Goal: Task Accomplishment & Management: Manage account settings

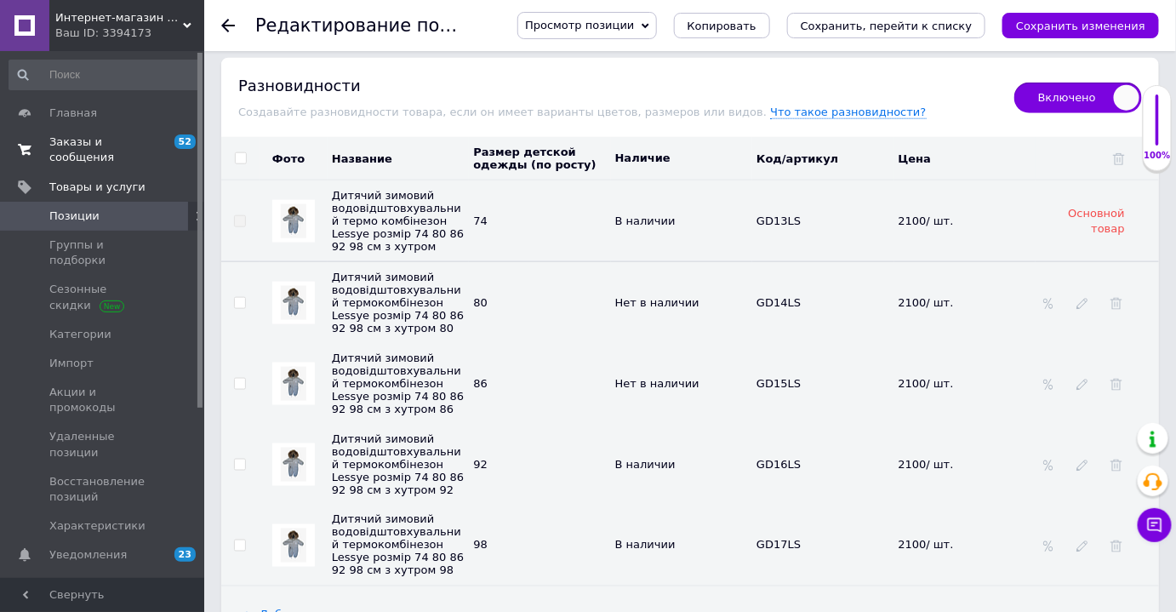
click at [94, 139] on span "Заказы и сообщения" at bounding box center [103, 149] width 108 height 31
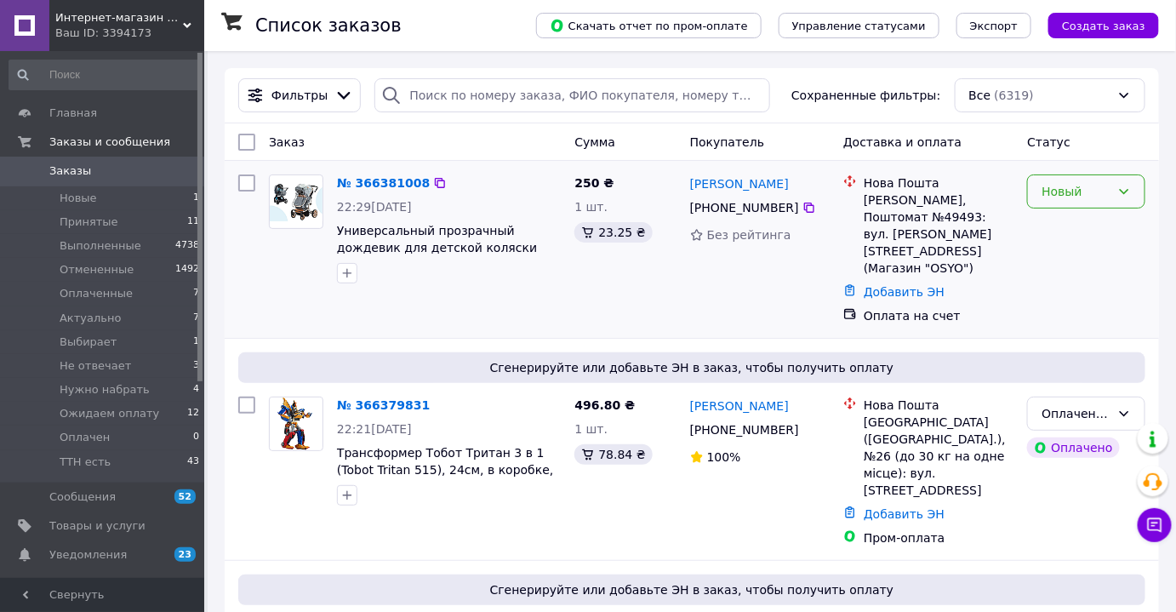
click at [1131, 192] on icon at bounding box center [1124, 192] width 14 height 14
click at [1118, 224] on li "Принят" at bounding box center [1086, 227] width 117 height 31
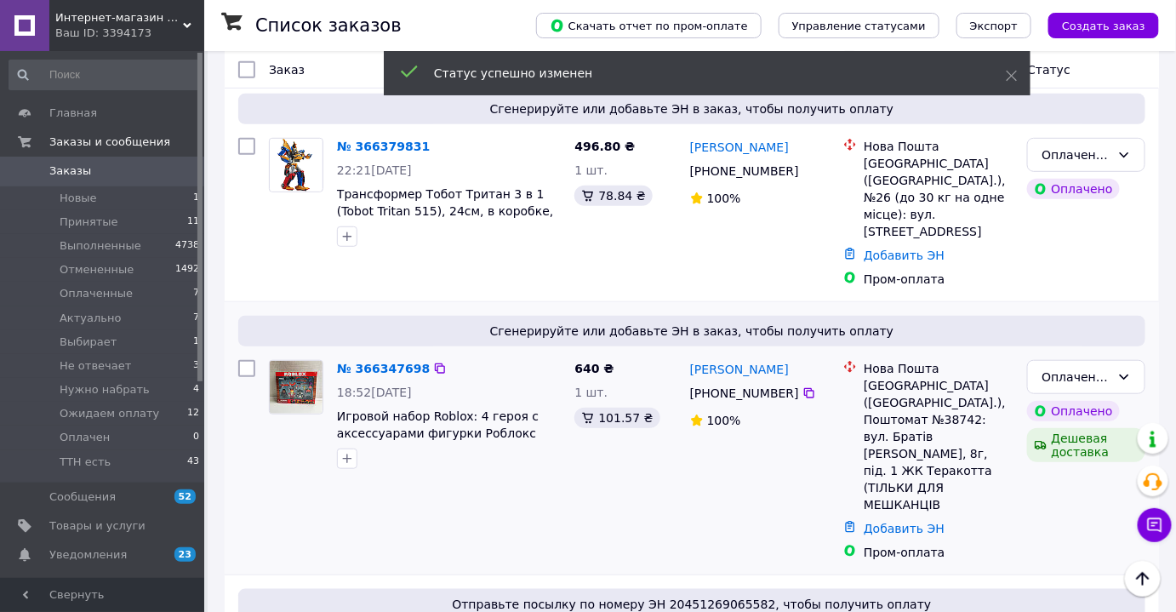
scroll to position [231, 0]
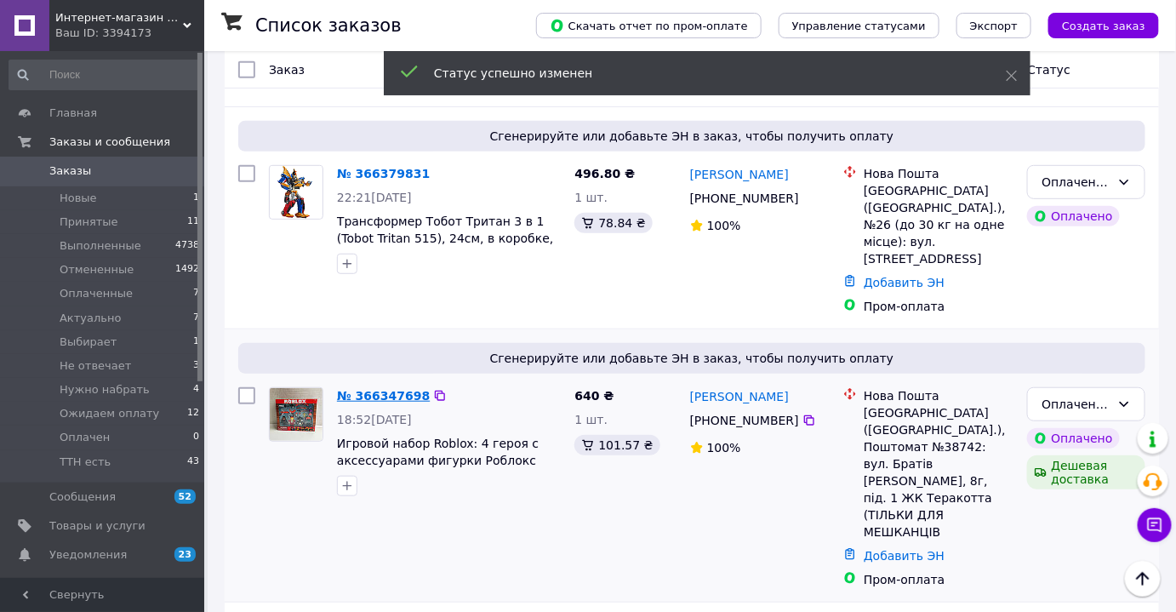
click at [367, 389] on link "№ 366347698" at bounding box center [383, 396] width 93 height 14
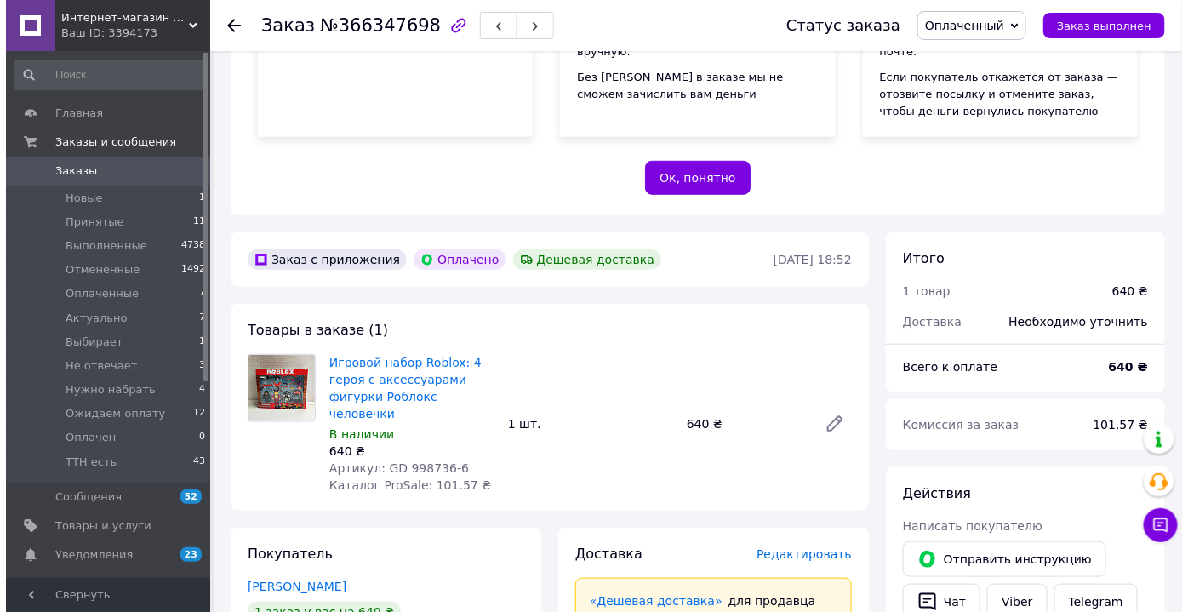
scroll to position [464, 0]
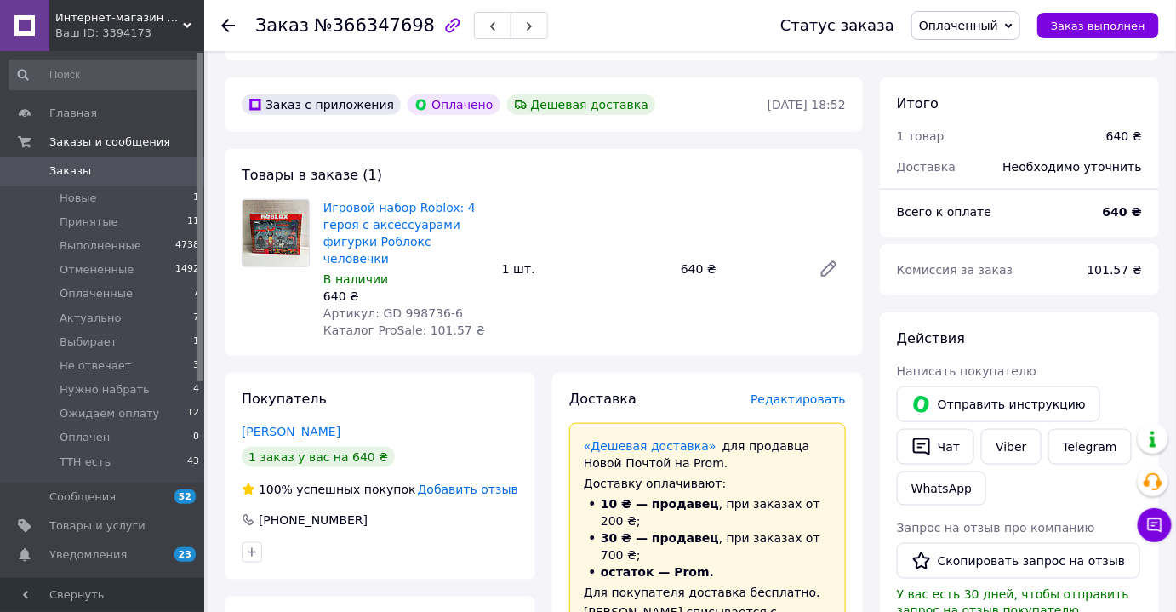
click at [786, 392] on span "Редактировать" at bounding box center [797, 399] width 95 height 14
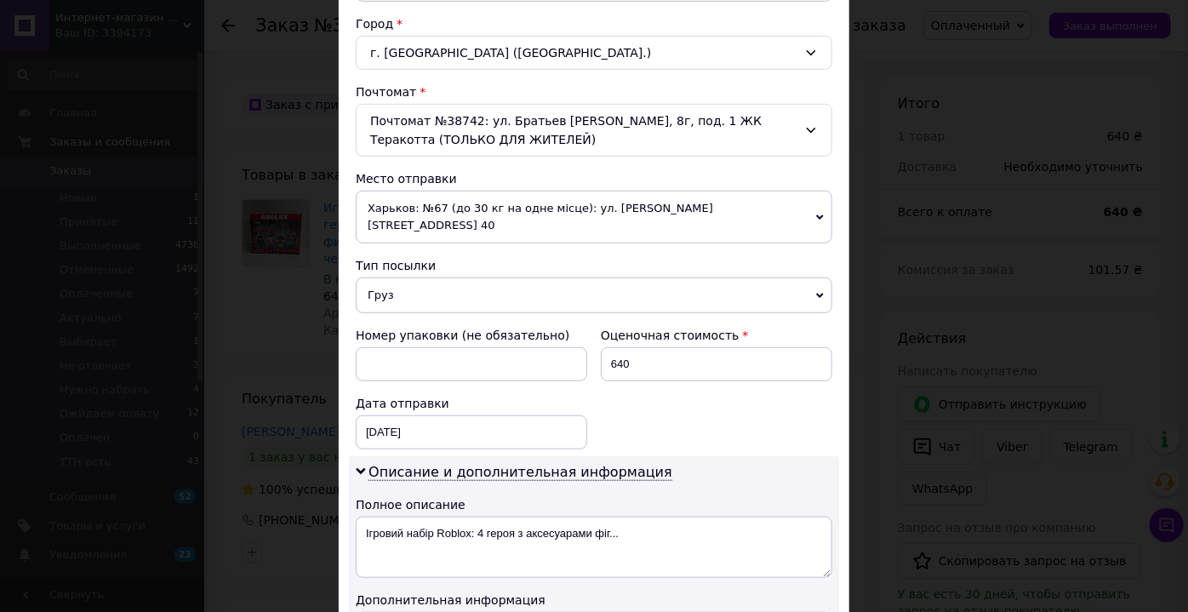
scroll to position [541, 0]
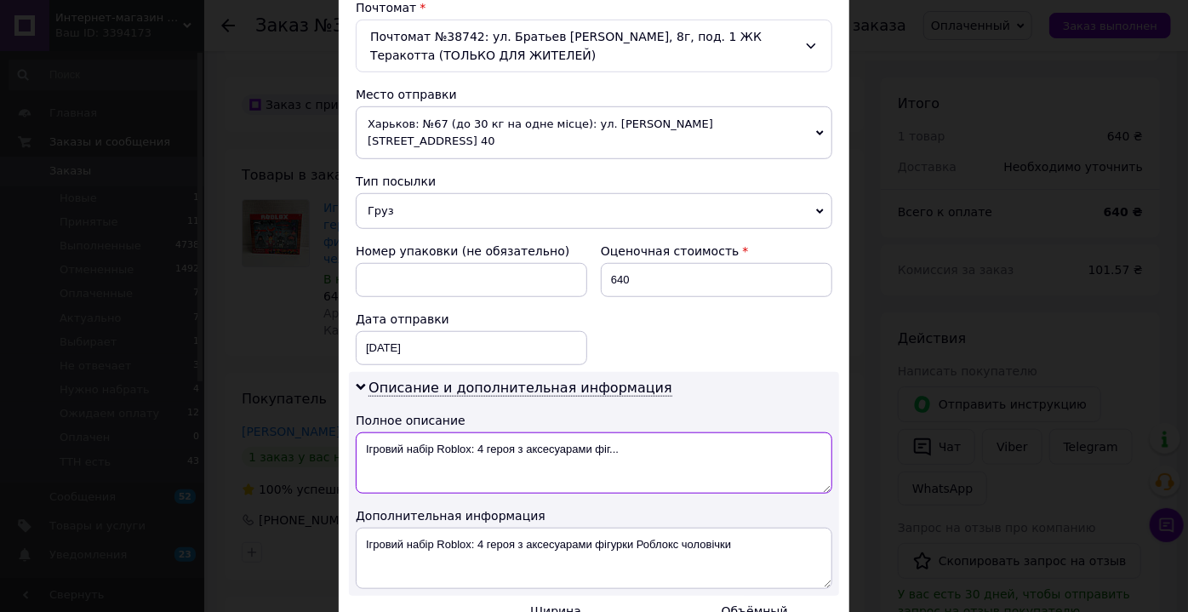
click at [460, 432] on textarea "Ігровий набір Roblox: 4 героя з аксесуарами фіг..." at bounding box center [594, 462] width 476 height 61
click at [381, 432] on textarea "Ігровий набір Roblox: 4 героя з аксесуарами фіг..." at bounding box center [594, 462] width 476 height 61
click at [430, 432] on textarea "набір Roblox: 4 героя з аксесуарами фіг..." at bounding box center [594, 462] width 476 height 61
drag, startPoint x: 474, startPoint y: 428, endPoint x: 685, endPoint y: 429, distance: 211.0
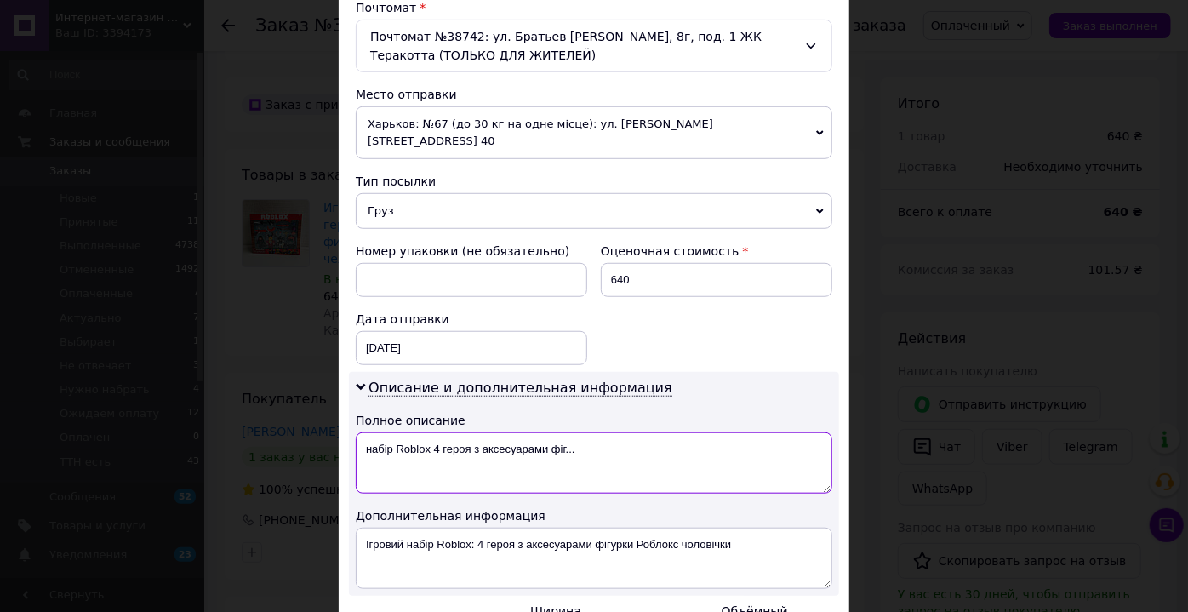
click at [688, 432] on textarea "набір Roblox 4 героя з аксесуарами фіг..." at bounding box center [594, 462] width 476 height 61
type textarea "набір Roblox 4 героя ГД"
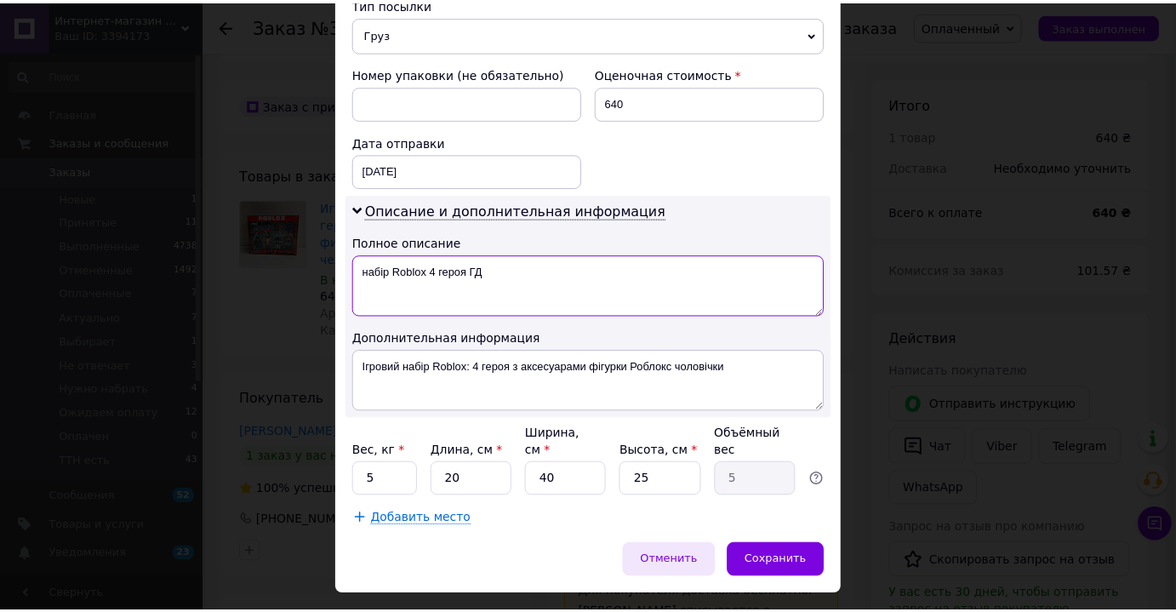
scroll to position [720, 0]
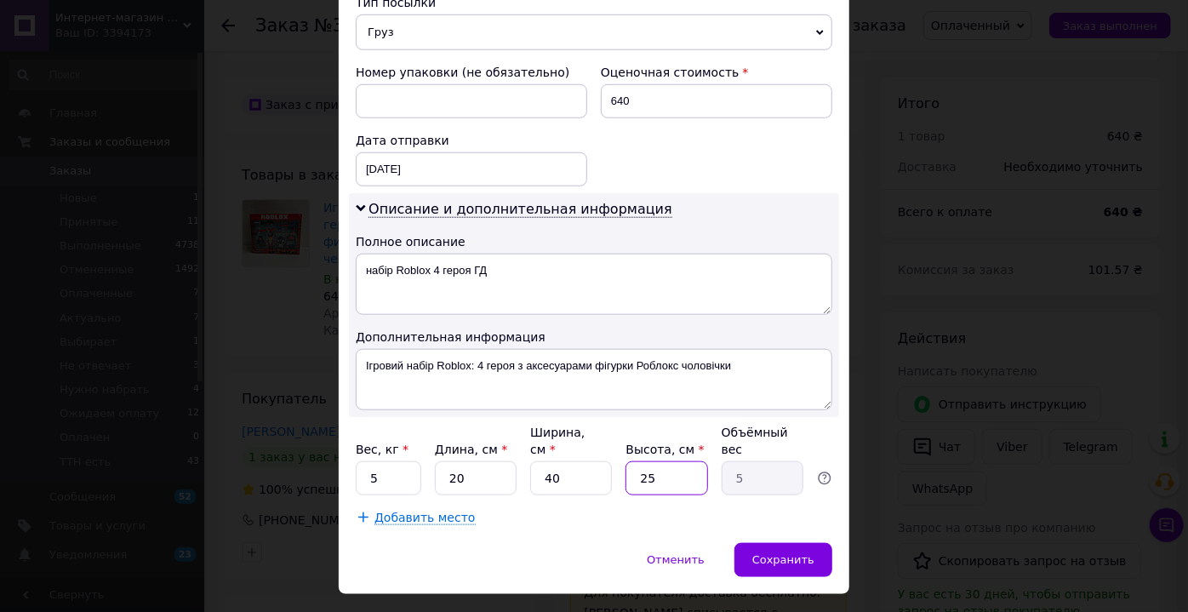
click at [651, 461] on input "25" at bounding box center [666, 478] width 82 height 34
type input "2"
type input "0.4"
type input "20"
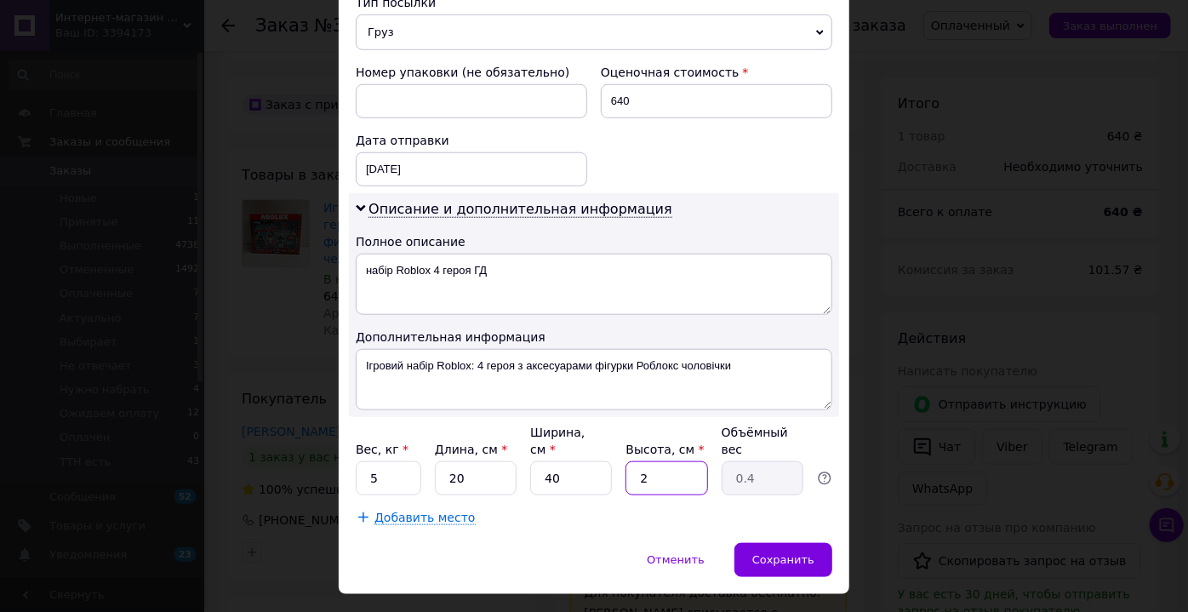
type input "4"
type input "20"
click at [607, 461] on input "40" at bounding box center [571, 478] width 82 height 34
click at [587, 461] on input "40" at bounding box center [571, 478] width 82 height 34
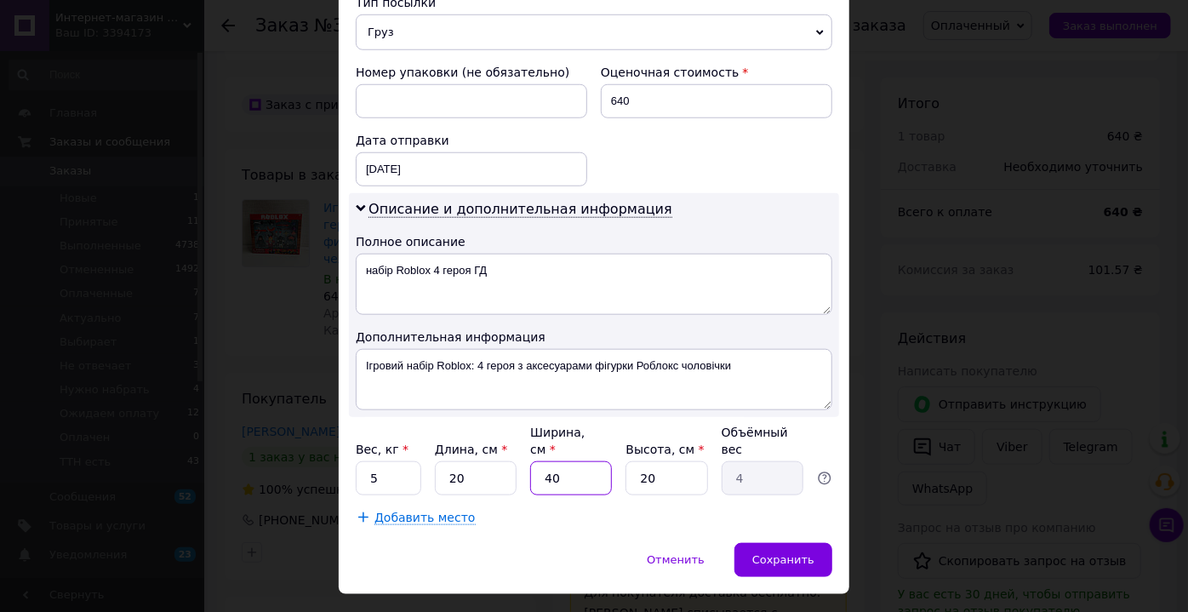
type input "2"
type input "0.2"
type input "20"
type input "2"
type input "20"
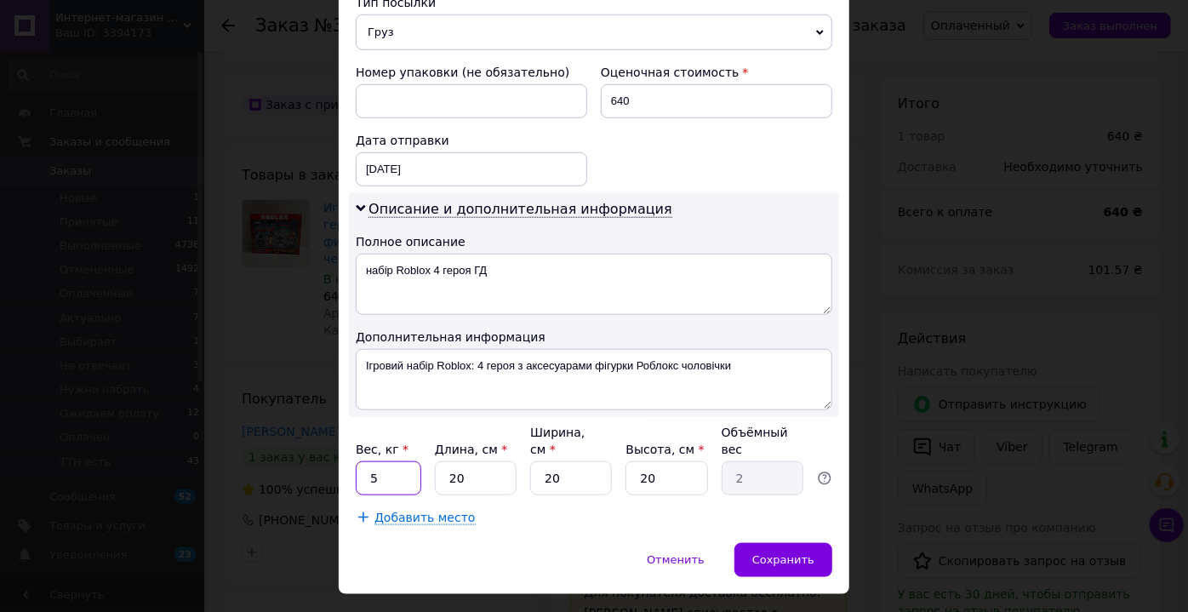
click at [390, 461] on input "5" at bounding box center [389, 478] width 66 height 34
type input "2"
click at [767, 543] on div "Сохранить" at bounding box center [783, 560] width 98 height 34
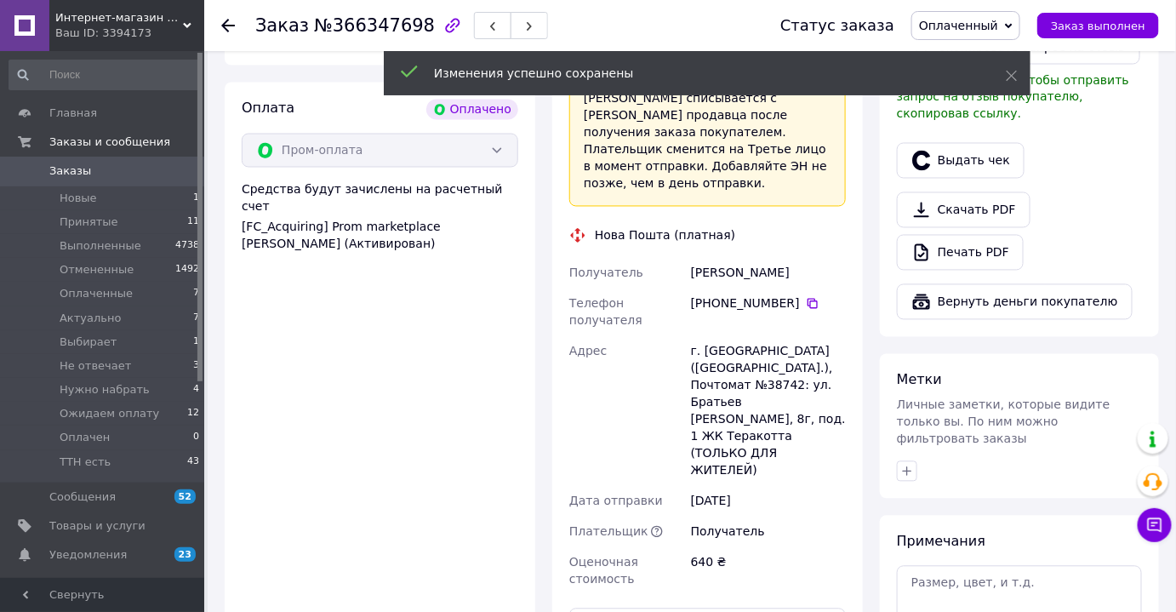
scroll to position [1005, 0]
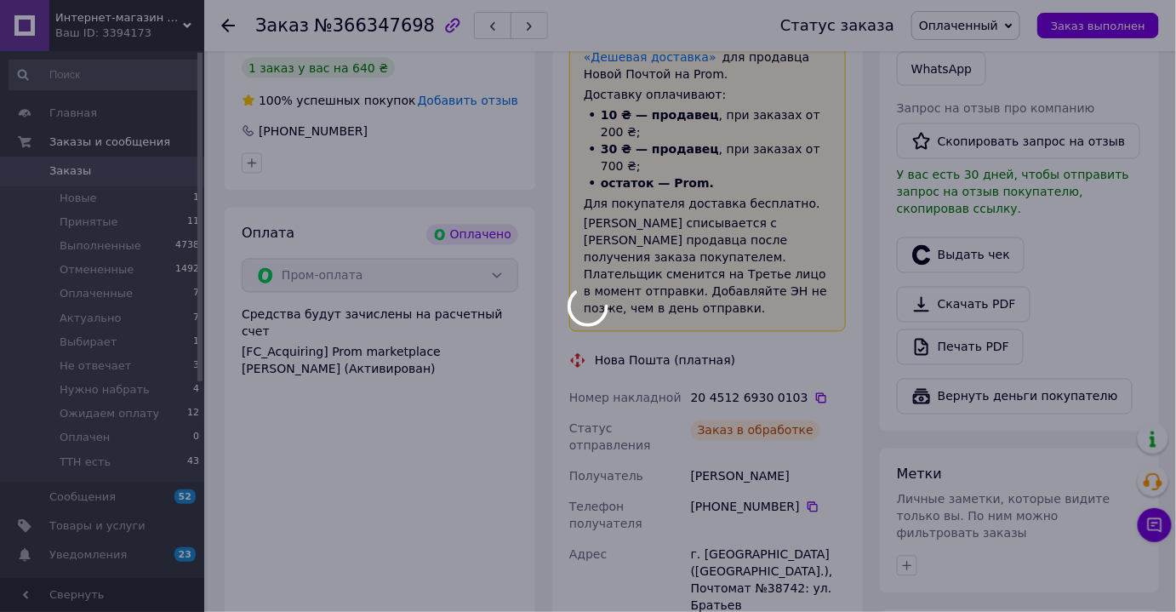
scroll to position [851, 0]
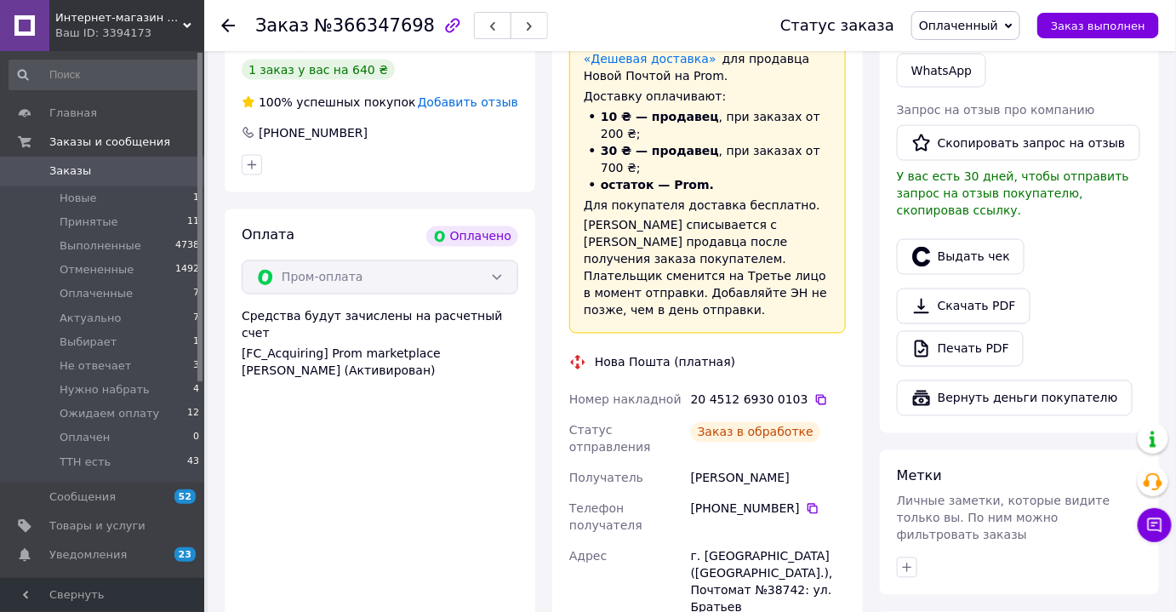
click at [976, 31] on span "Оплаченный" at bounding box center [958, 26] width 79 height 14
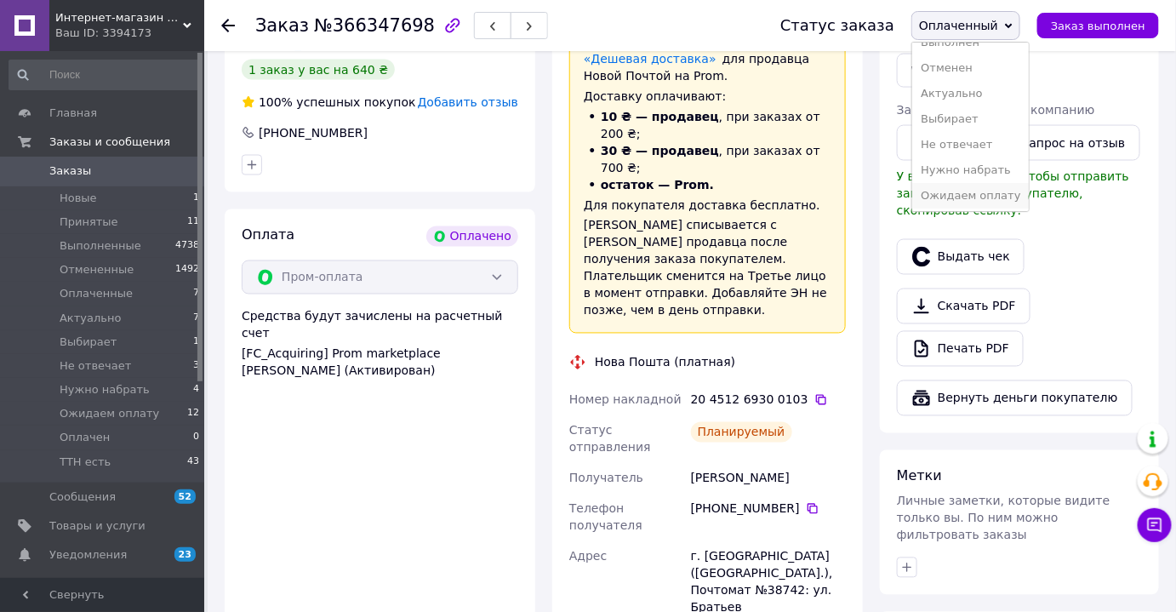
scroll to position [94, 0]
click at [982, 199] on li "ТТН есть" at bounding box center [970, 195] width 117 height 26
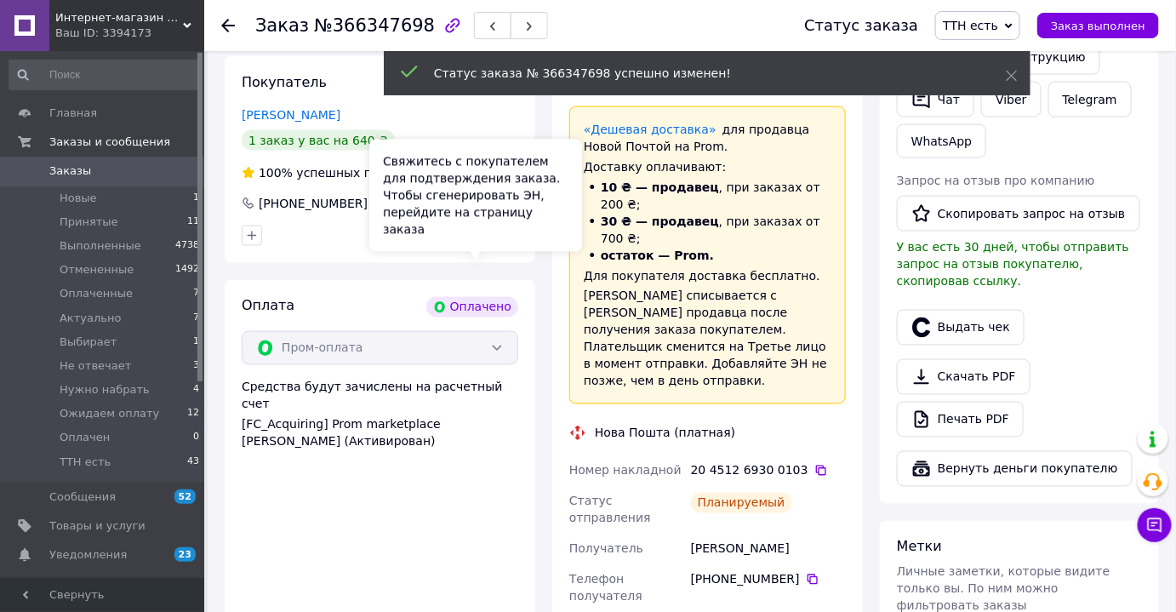
scroll to position [773, 0]
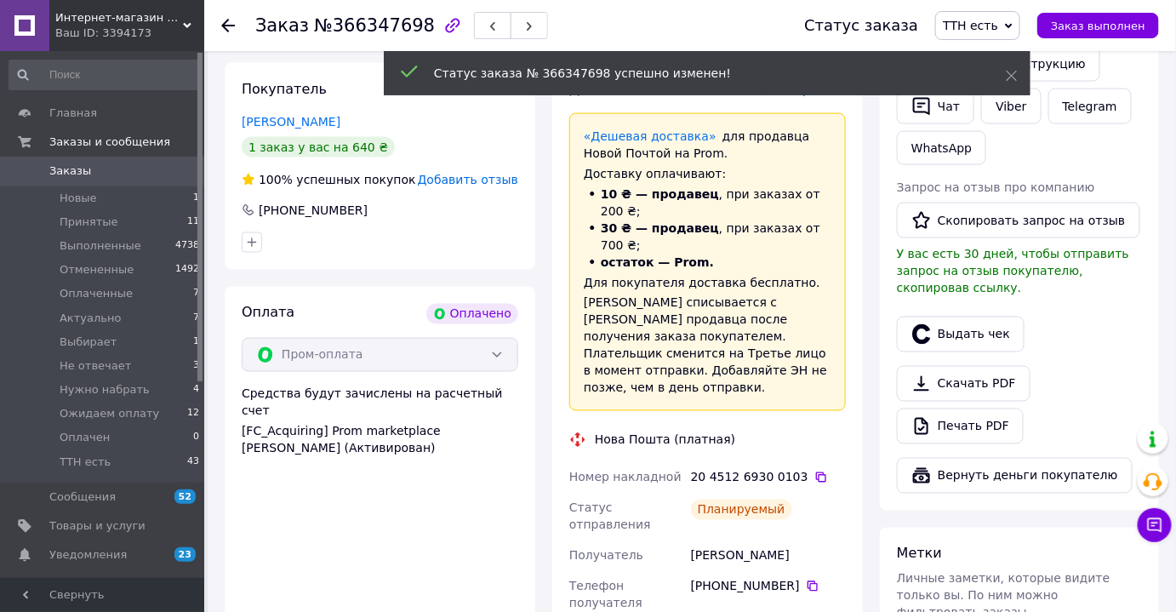
click at [134, 167] on span "Заказы" at bounding box center [103, 170] width 108 height 15
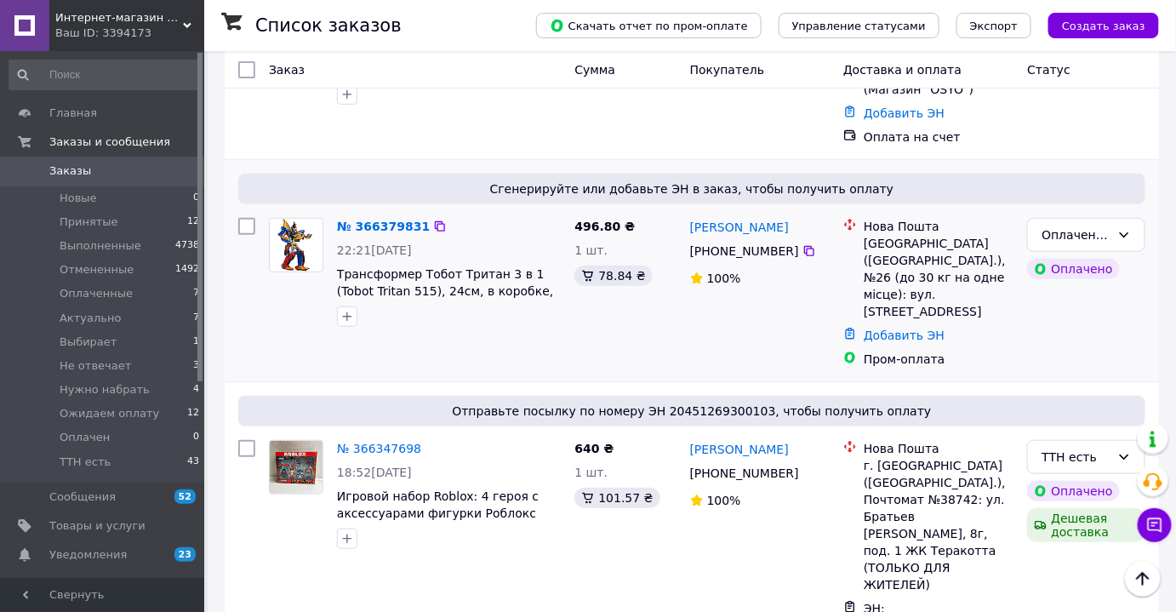
scroll to position [77, 0]
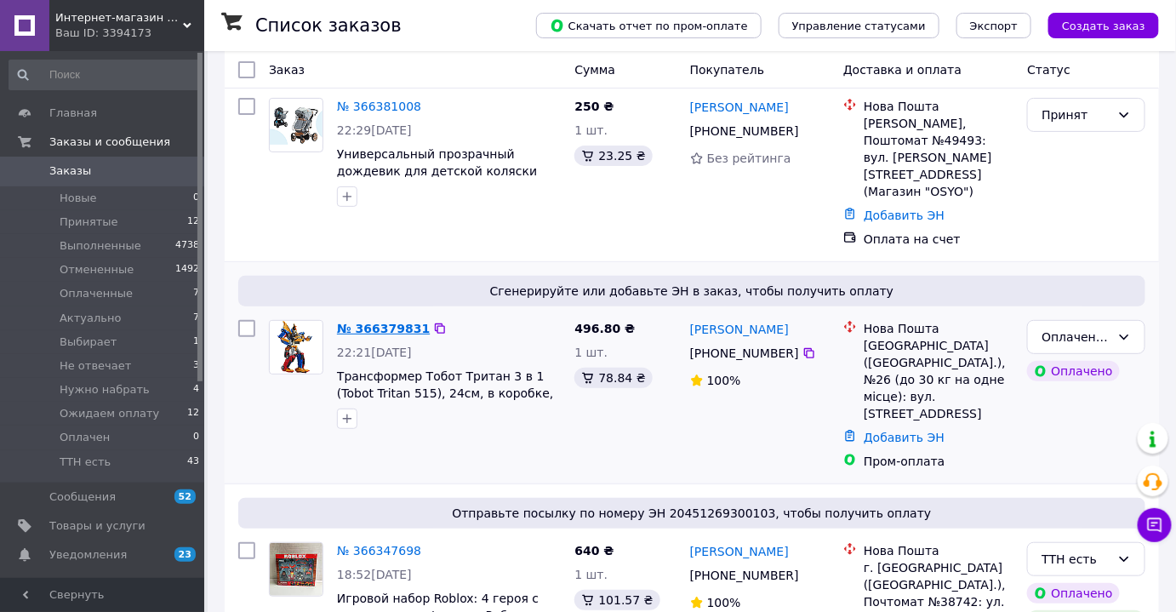
click at [387, 322] on link "№ 366379831" at bounding box center [383, 329] width 93 height 14
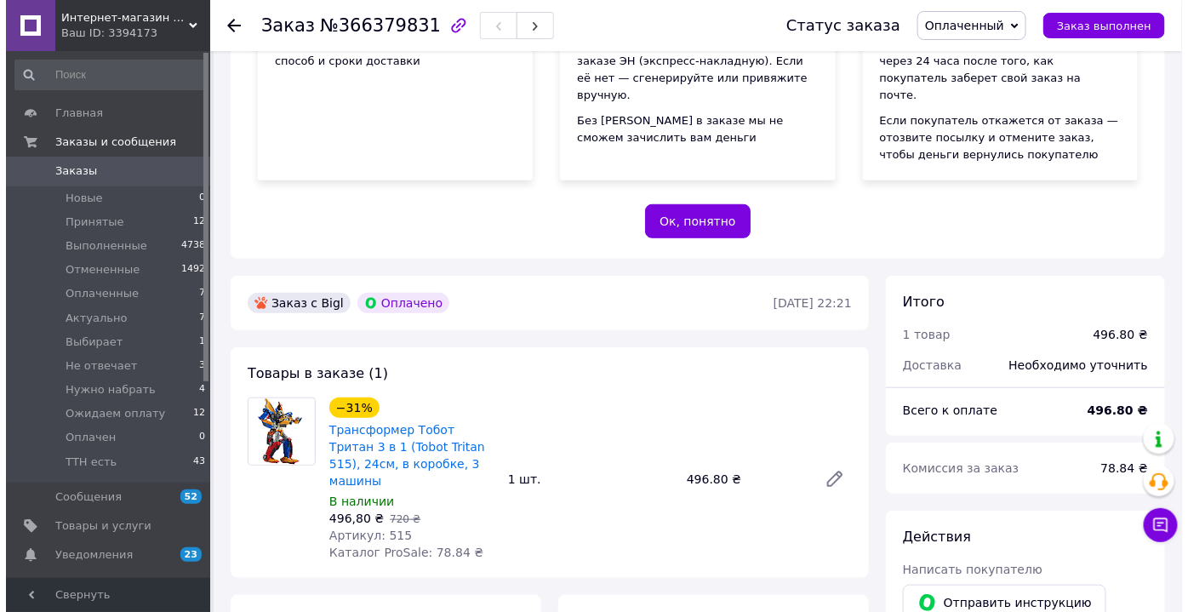
scroll to position [386, 0]
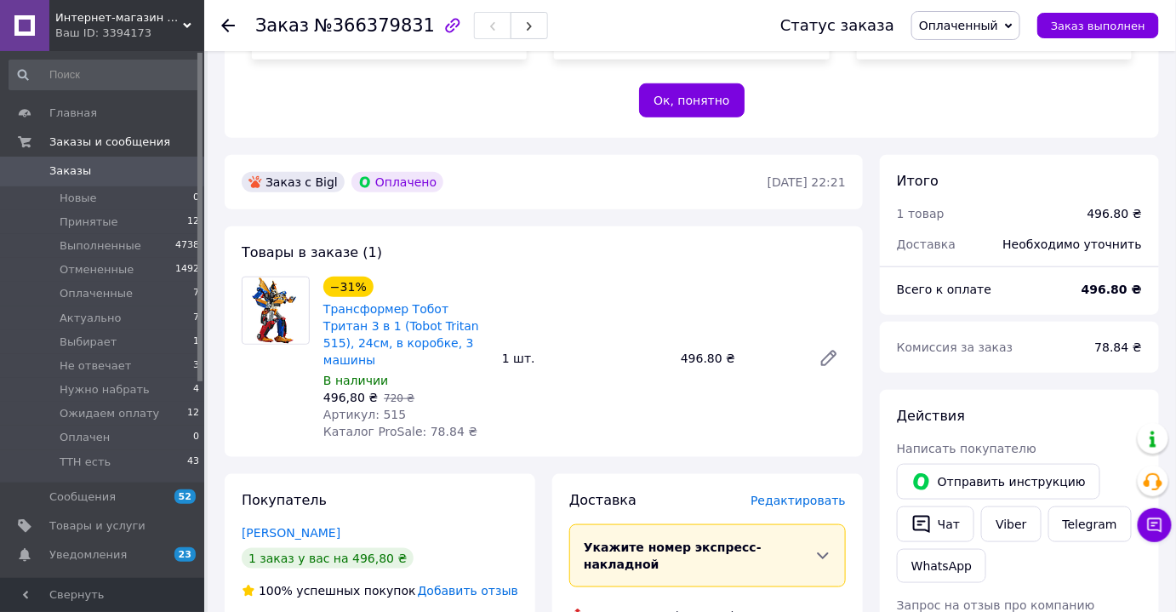
click at [795, 493] on span "Редактировать" at bounding box center [797, 500] width 95 height 14
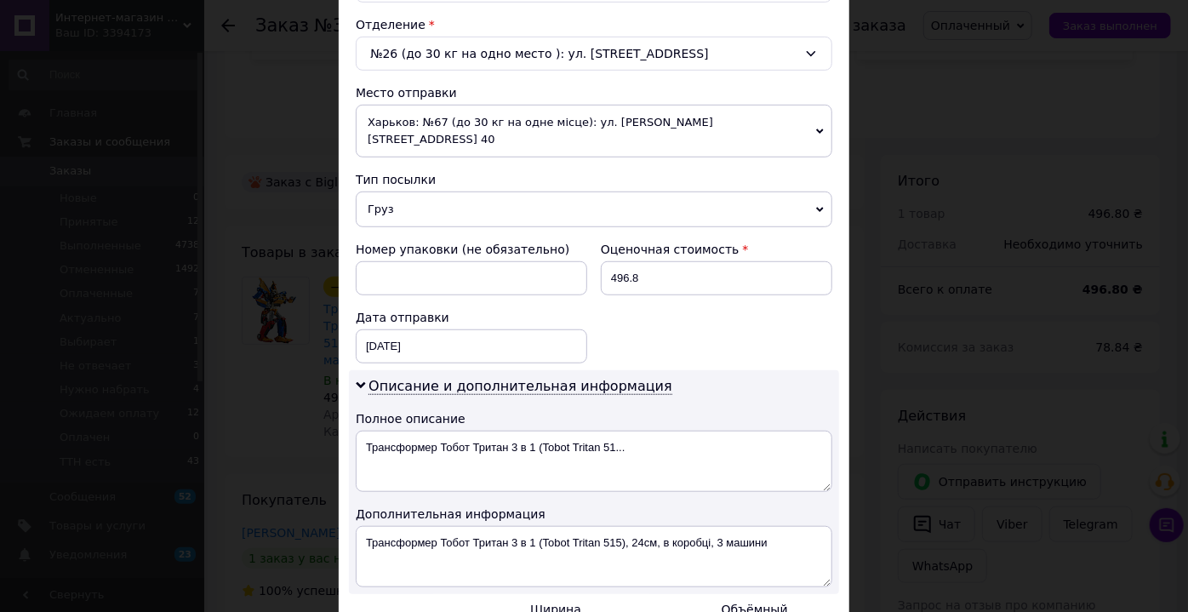
scroll to position [541, 0]
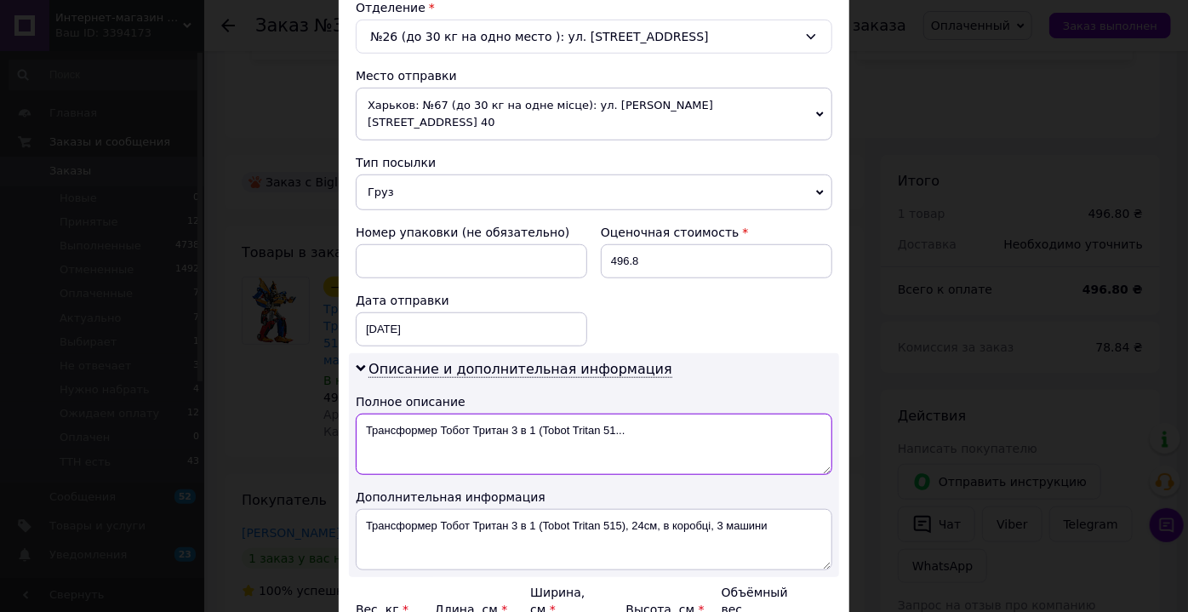
click at [413, 413] on textarea "Трансформер Тобот Тритан 3 в 1 (Tobot Tritan 51..." at bounding box center [594, 443] width 476 height 61
click at [456, 413] on textarea "Тобот Тритан 3 в 1 (Tobot Tritan 51..." at bounding box center [594, 443] width 476 height 61
drag, startPoint x: 453, startPoint y: 410, endPoint x: 539, endPoint y: 424, distance: 87.1
click at [531, 424] on textarea "Тобот Тритан 3в1 (Tobot Tritan 51..." at bounding box center [594, 443] width 476 height 61
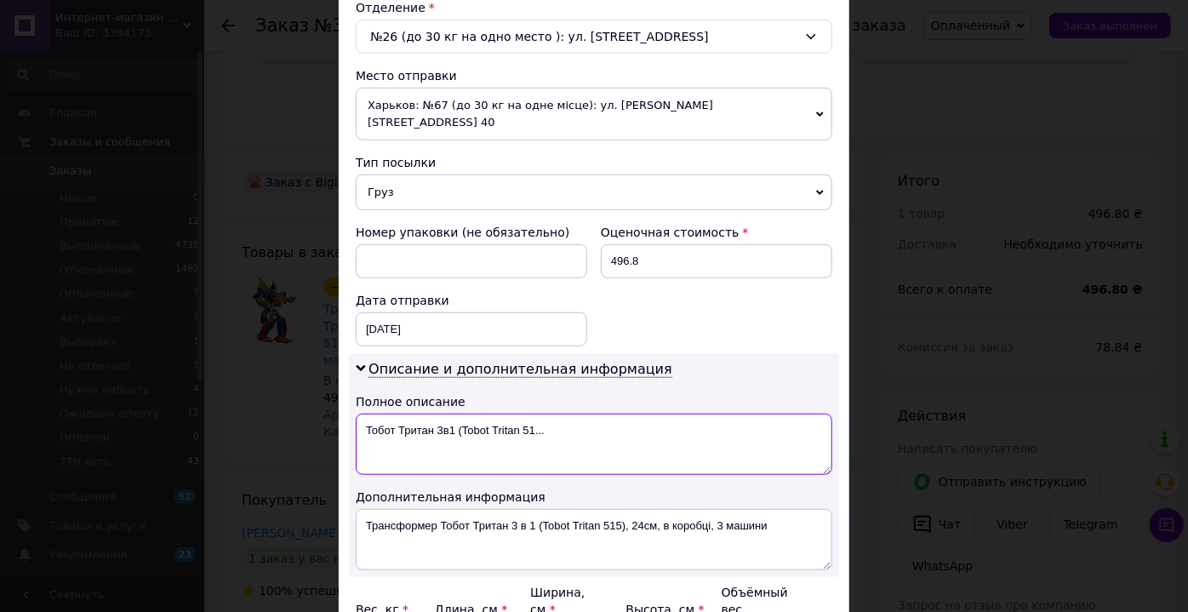
drag, startPoint x: 539, startPoint y: 424, endPoint x: 569, endPoint y: 423, distance: 29.8
click at [569, 423] on textarea "Тобот Тритан 3в1 (Tobot Tritan 51..." at bounding box center [594, 443] width 476 height 61
drag, startPoint x: 455, startPoint y: 408, endPoint x: 612, endPoint y: 410, distance: 157.4
click at [612, 413] on textarea "Тобот Тритан 3в1 (Tobot T.ritan 51.." at bounding box center [594, 443] width 476 height 61
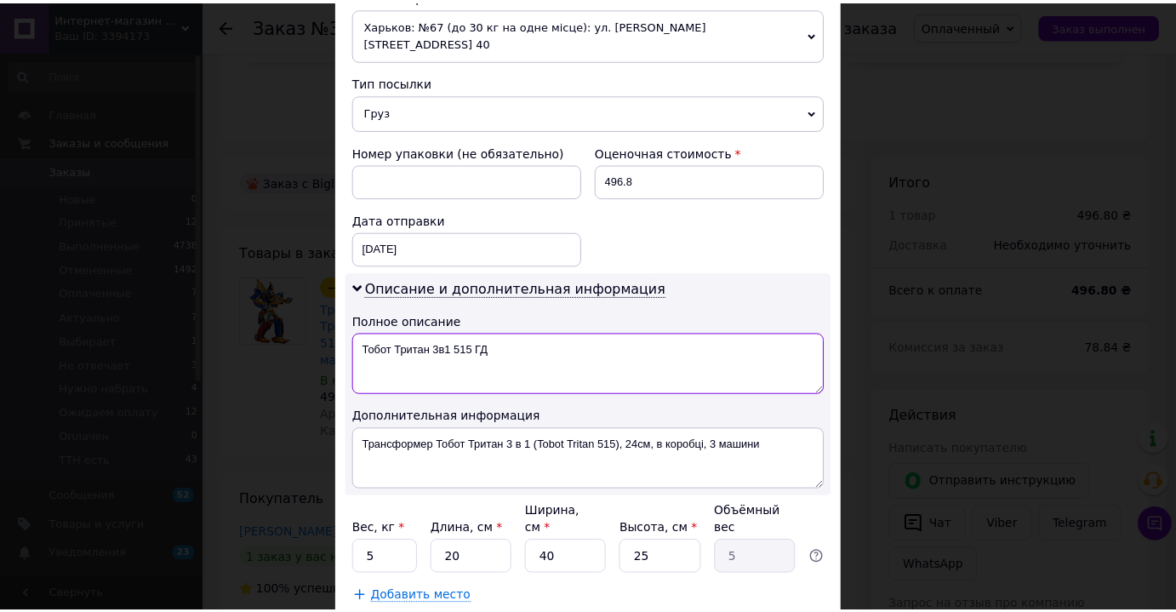
scroll to position [701, 0]
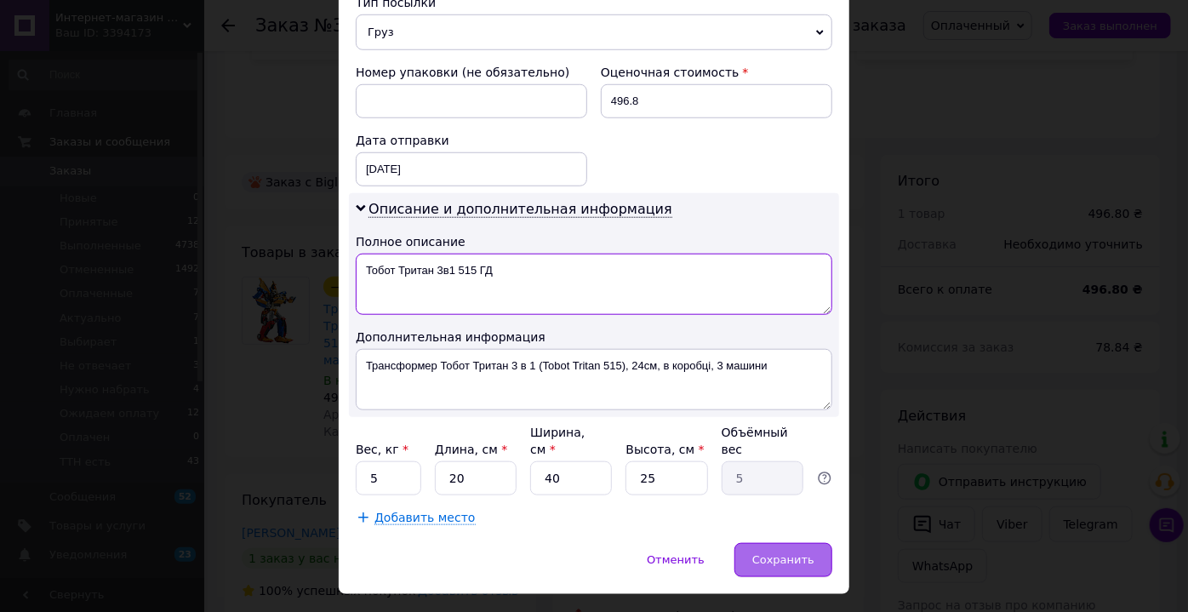
type textarea "Тобот Тритан 3в1 515 ГД"
click at [796, 553] on span "Сохранить" at bounding box center [783, 559] width 62 height 13
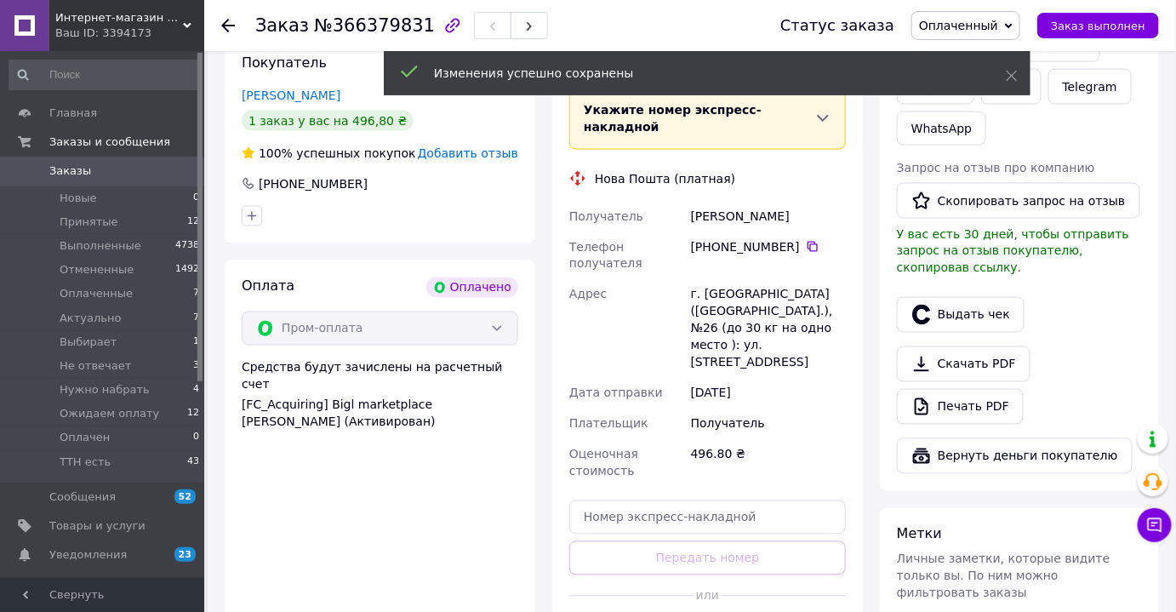
scroll to position [851, 0]
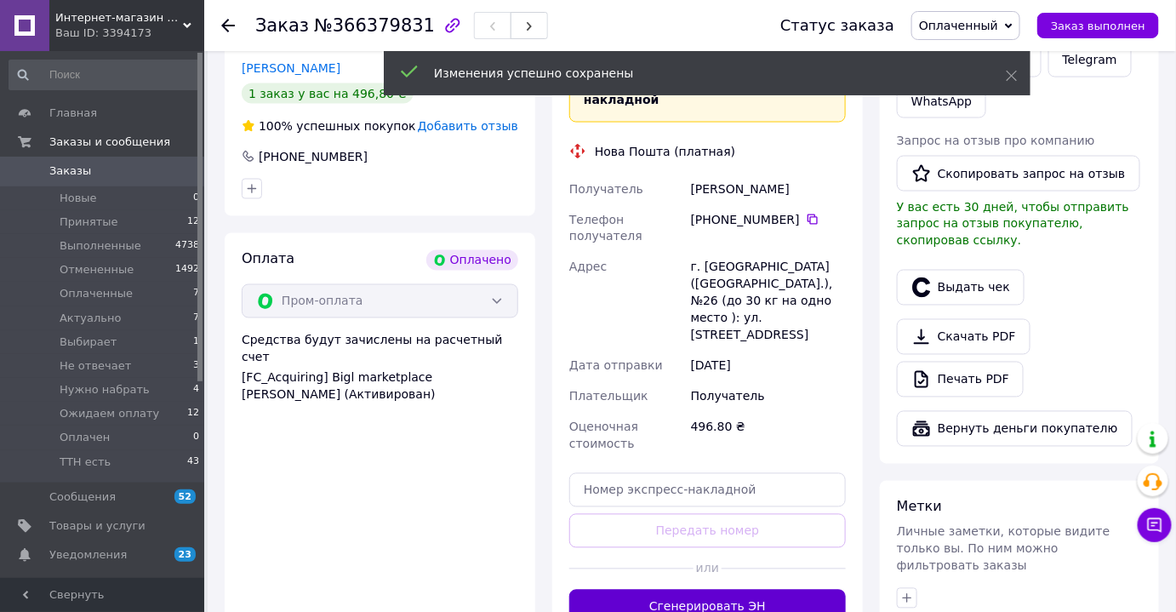
click at [796, 590] on button "Сгенерировать ЭН" at bounding box center [707, 607] width 276 height 34
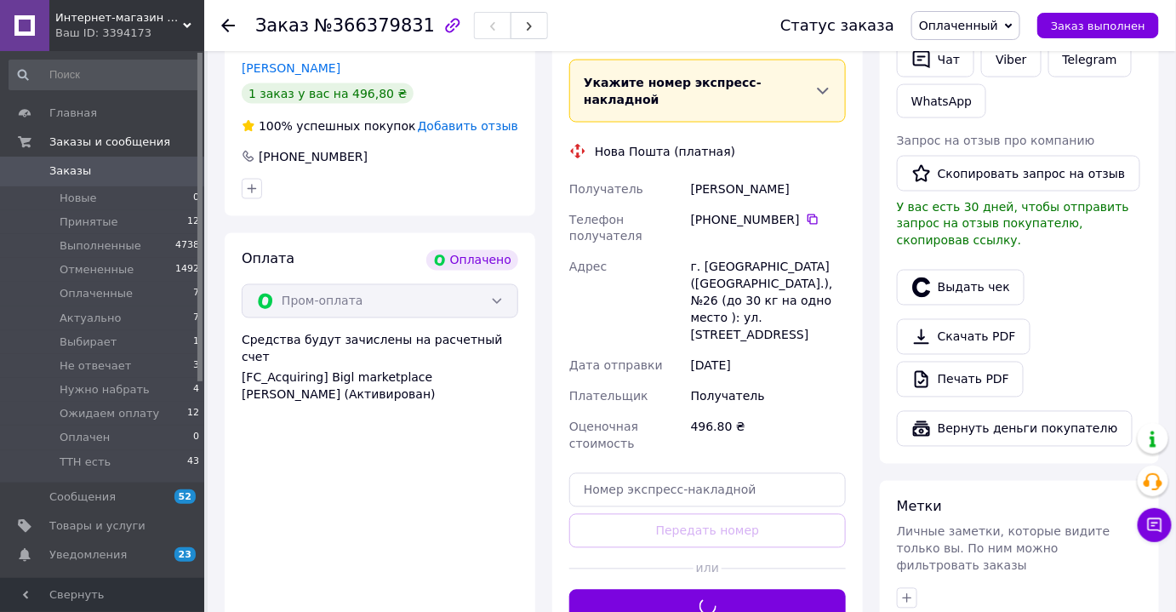
click at [949, 27] on span "Оплаченный" at bounding box center [958, 26] width 79 height 14
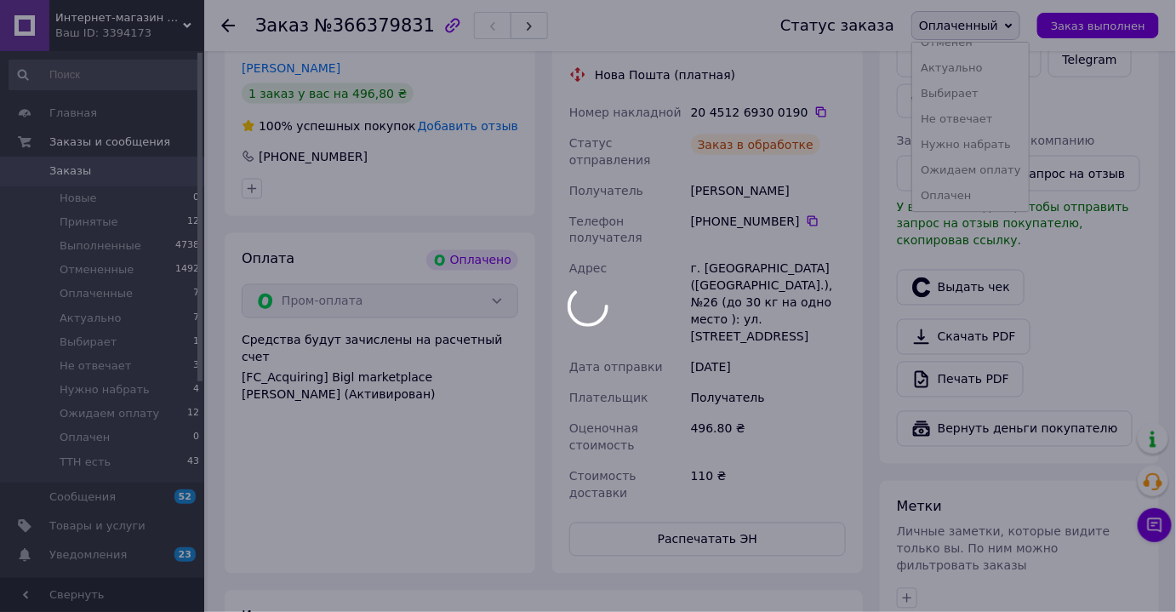
scroll to position [94, 0]
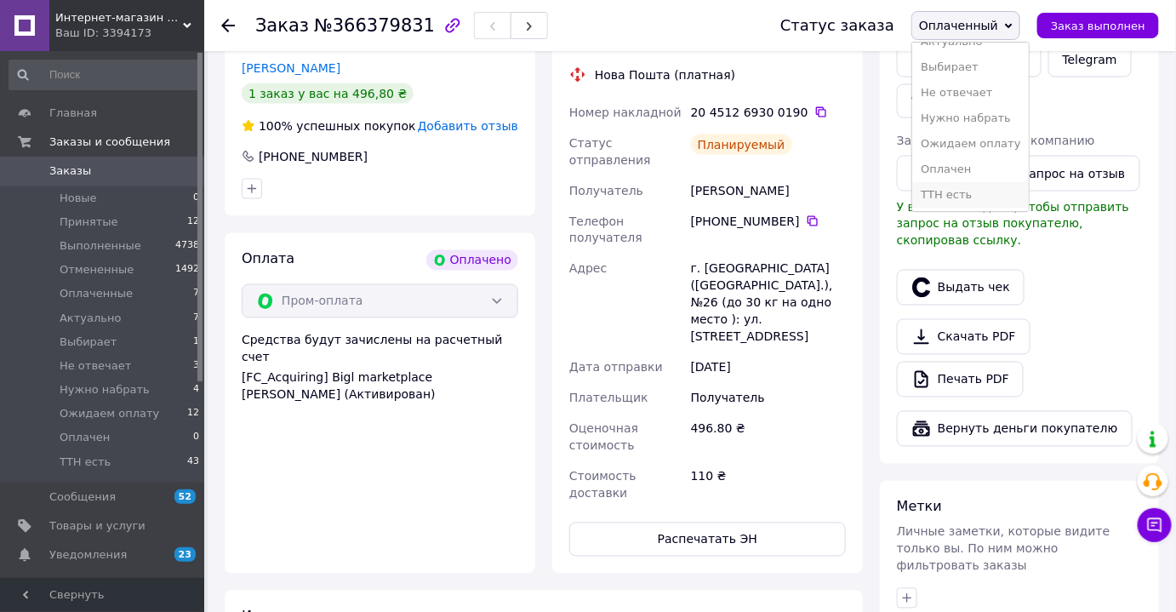
click at [985, 200] on li "ТТН есть" at bounding box center [970, 195] width 117 height 26
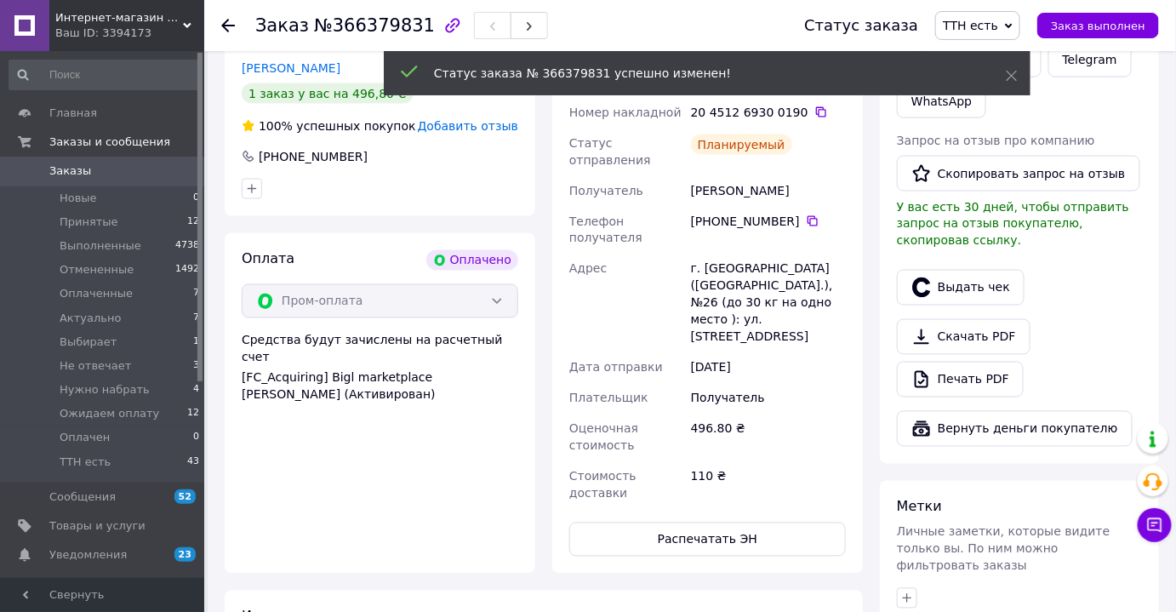
click at [104, 178] on span "Заказы" at bounding box center [103, 170] width 108 height 15
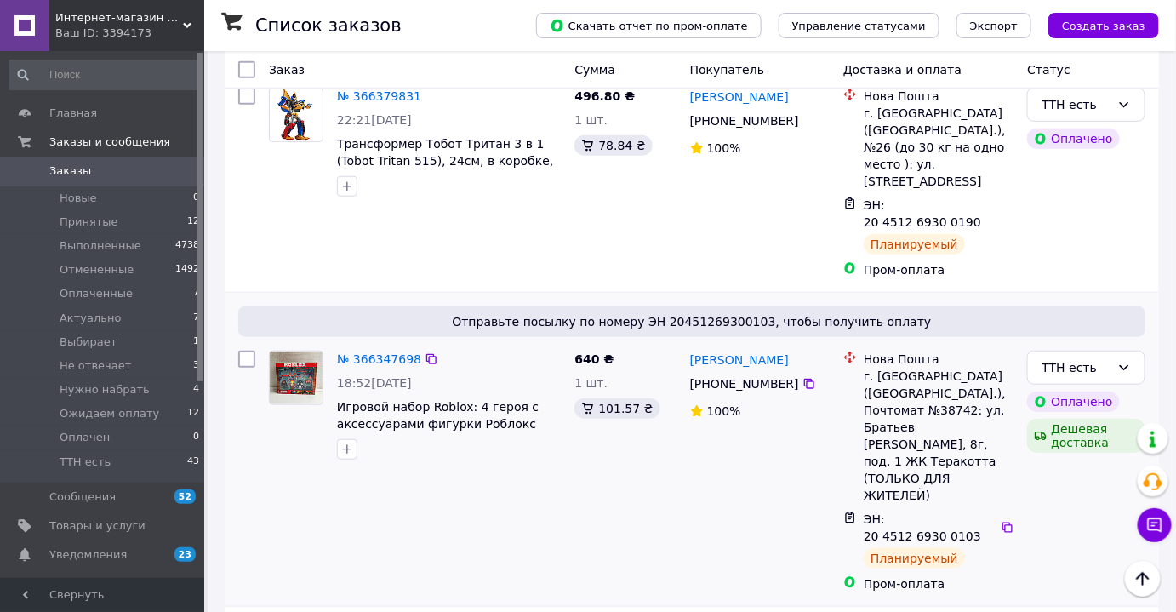
scroll to position [386, 0]
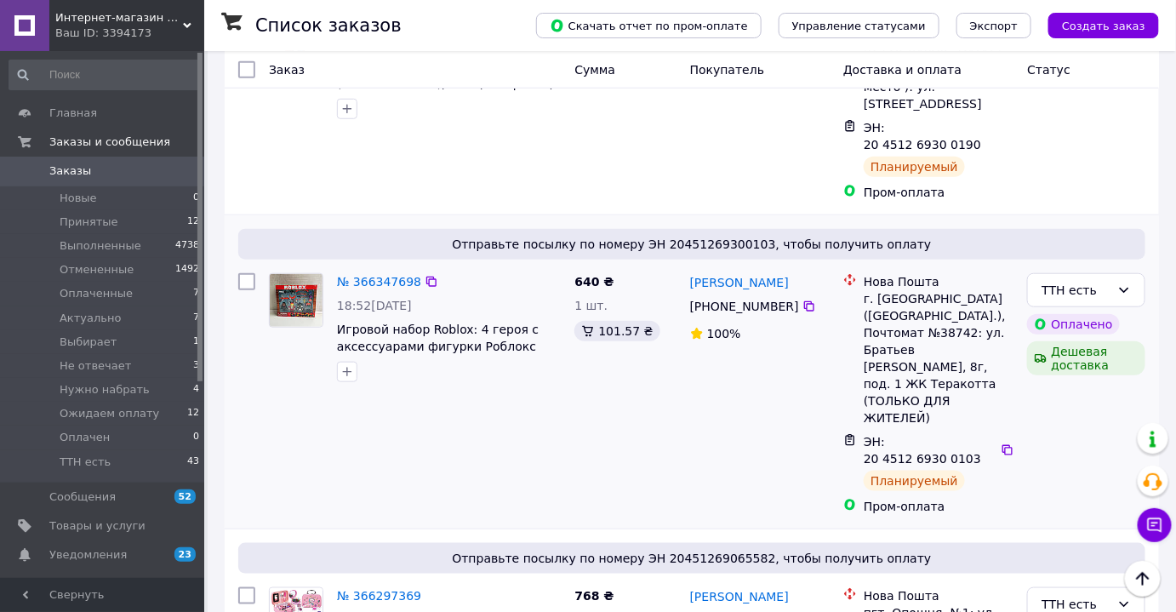
click at [310, 274] on img at bounding box center [296, 300] width 53 height 53
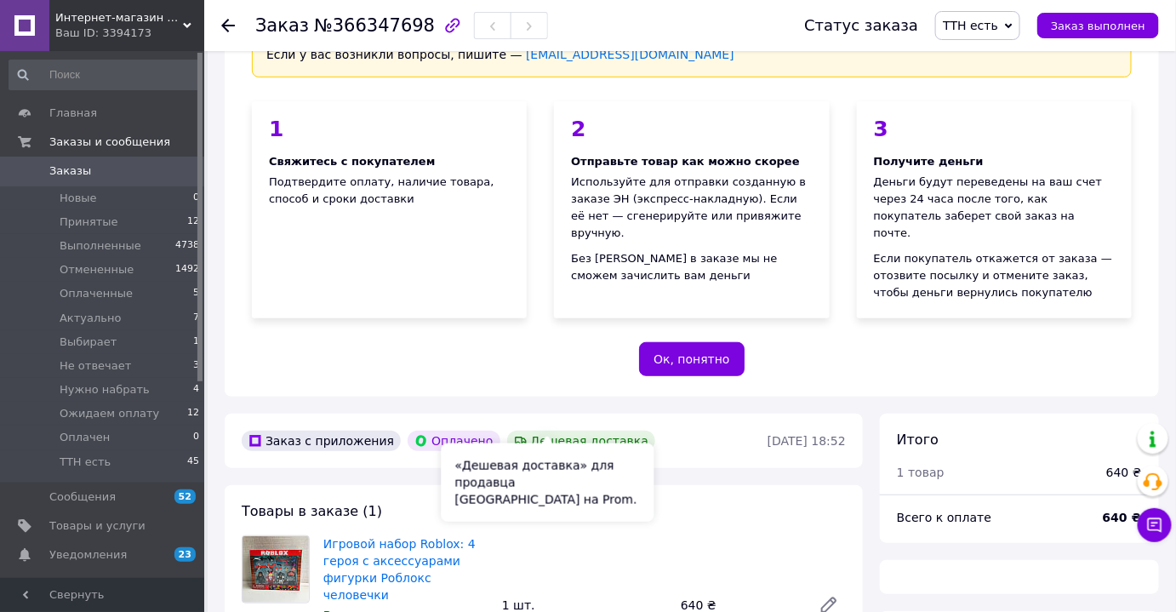
scroll to position [386, 0]
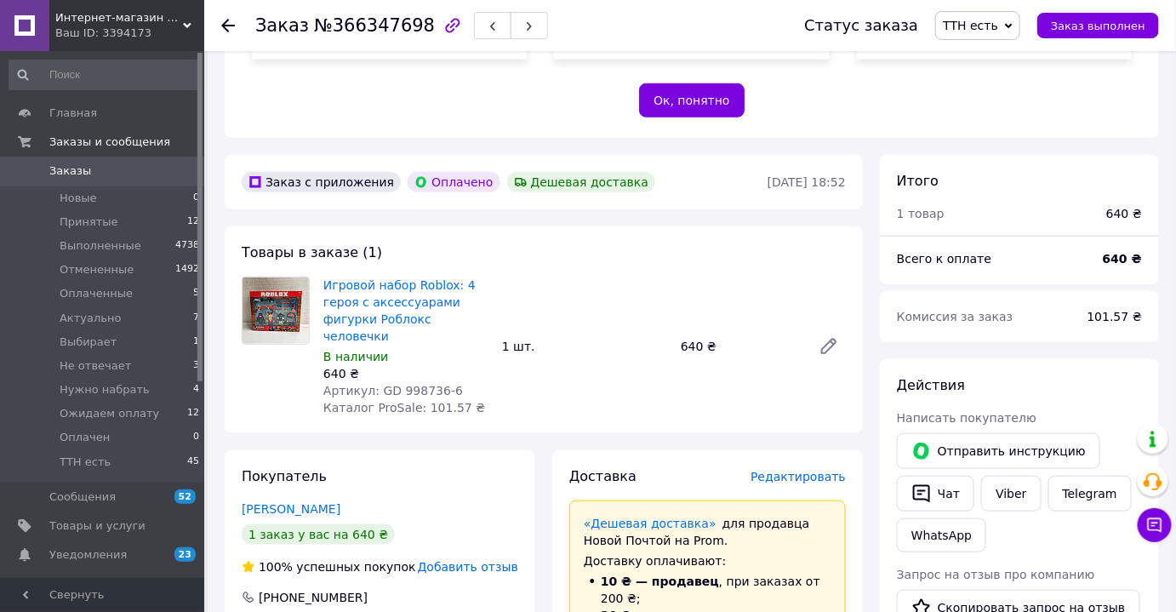
click at [281, 289] on img at bounding box center [275, 310] width 66 height 66
click at [342, 278] on link "Игровой набор Roblox: 4 героя с аксессуарами фигурки Роблокс человечки" at bounding box center [399, 310] width 152 height 65
click at [367, 278] on link "Игровой набор Roblox: 4 героя с аксессуарами фигурки Роблокс человечки" at bounding box center [399, 310] width 152 height 65
